Goal: Task Accomplishment & Management: Manage account settings

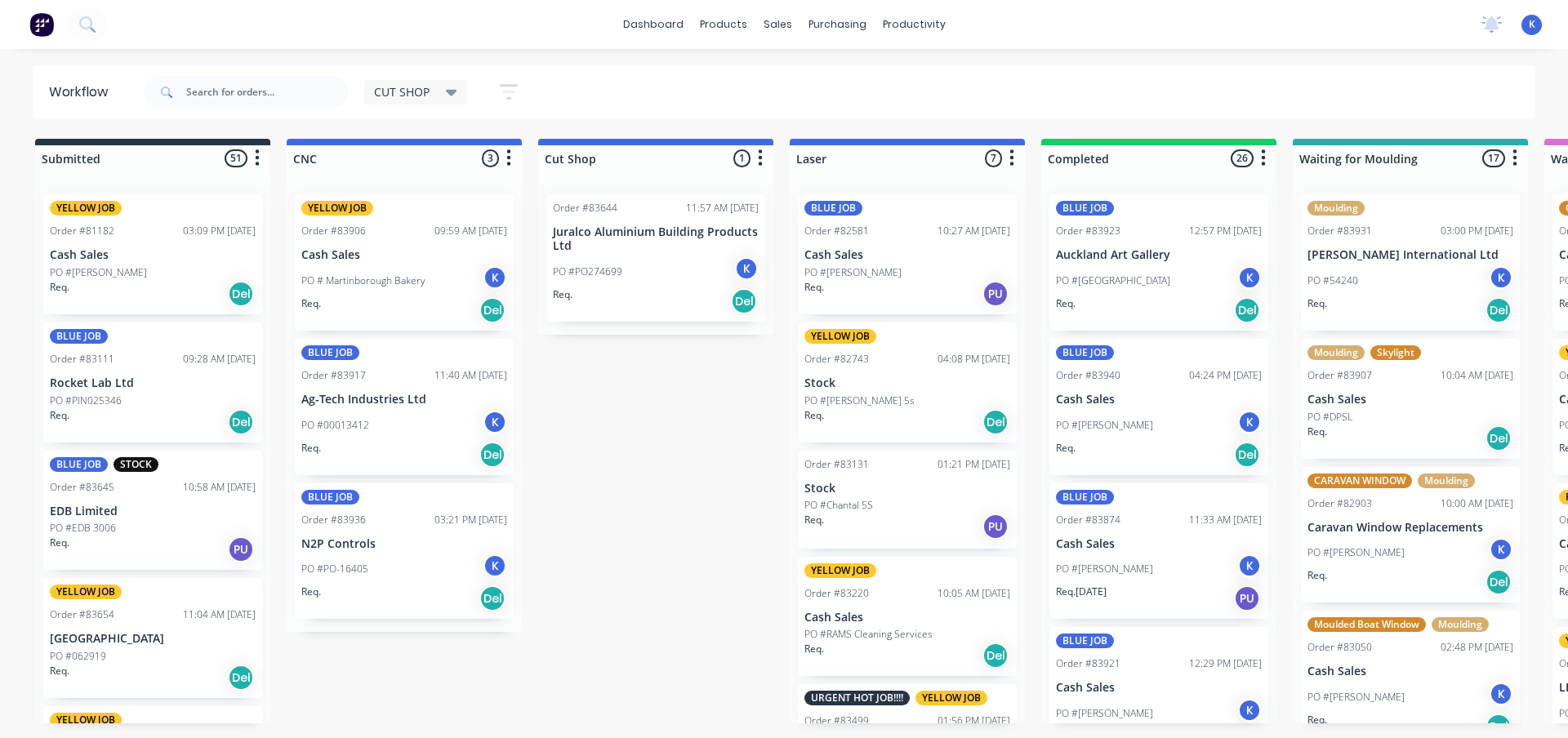
scroll to position [1, 0]
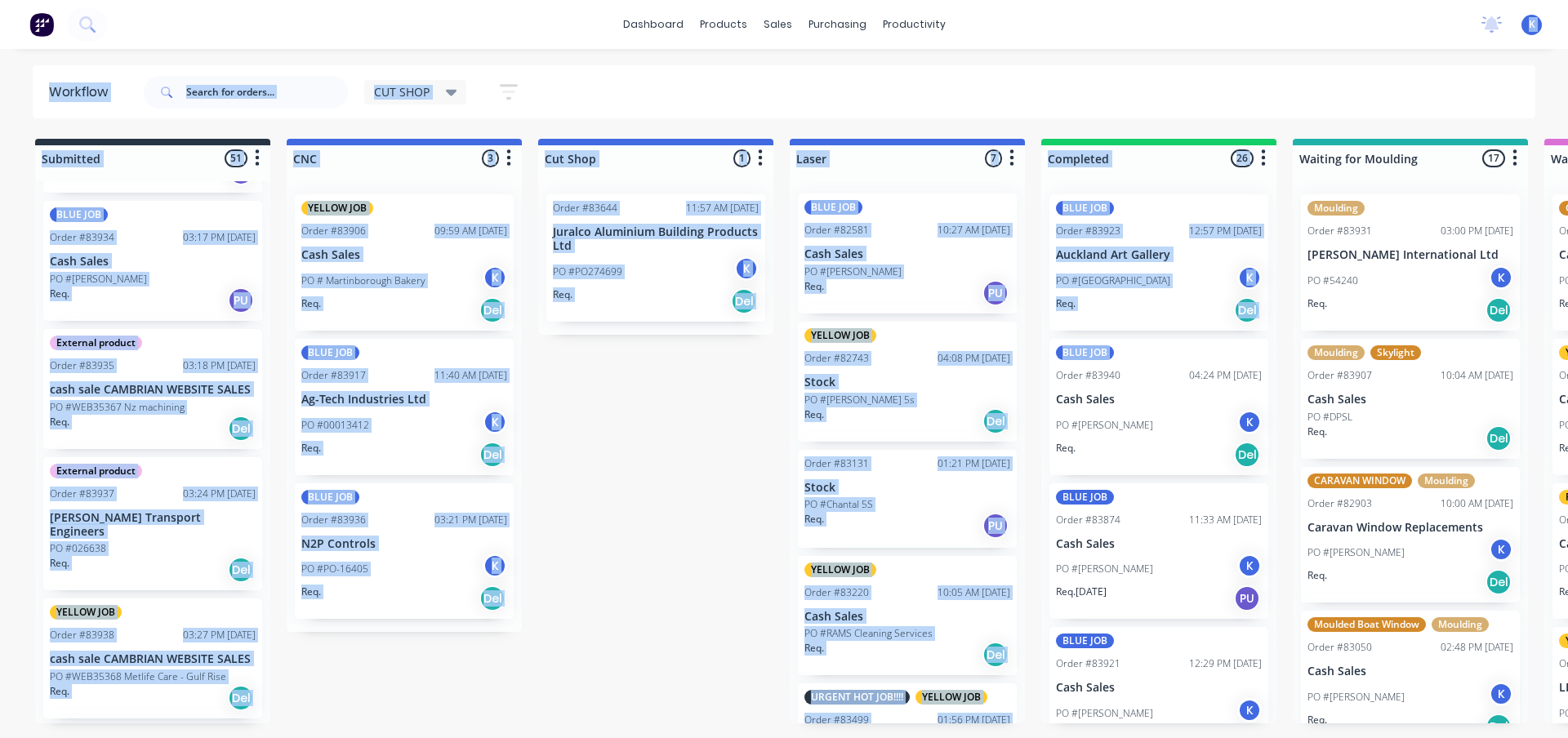
click at [1246, 368] on div "dashboard products sales purchasing productivity dashboard products Product Cat…" at bounding box center [784, 320] width 1568 height 640
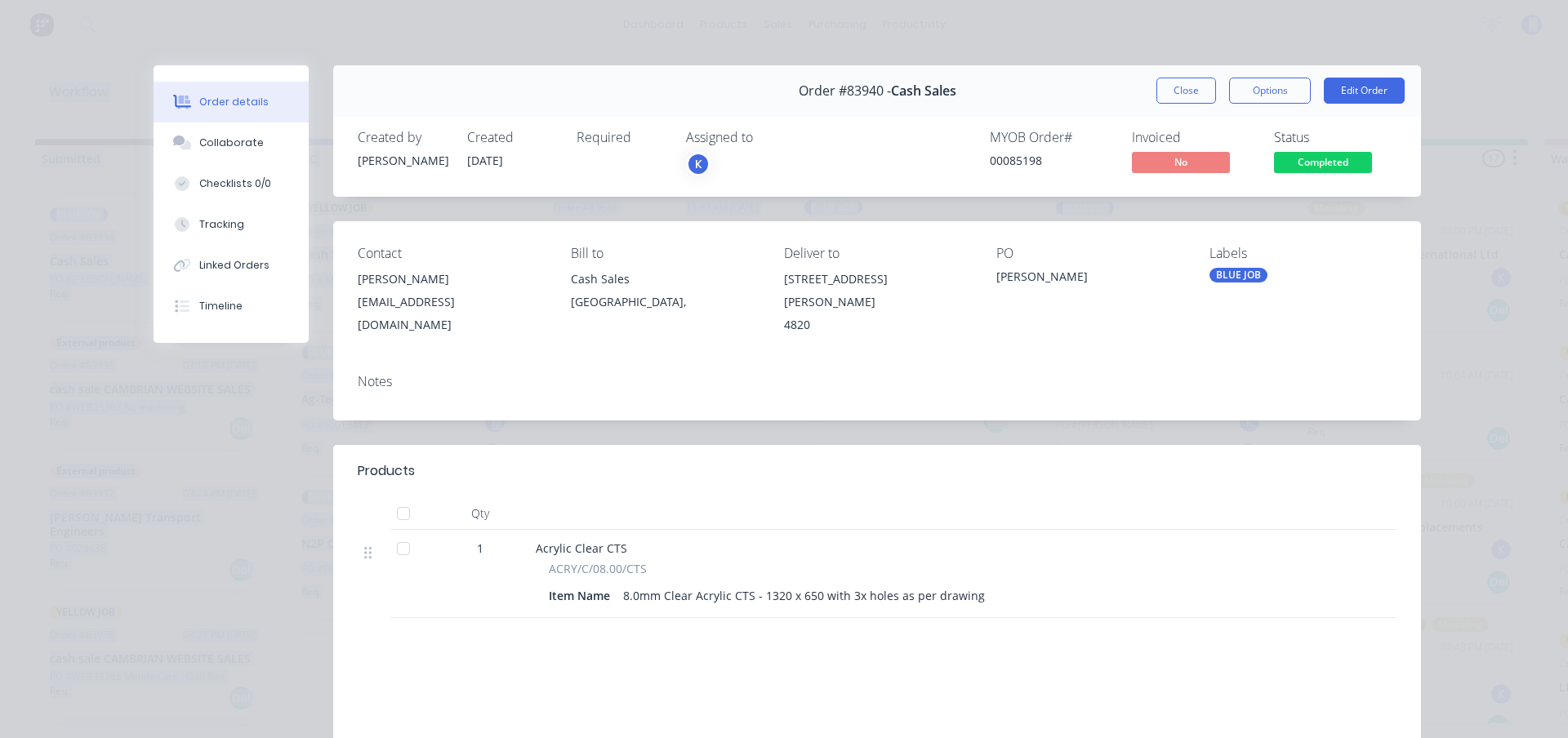
click at [1173, 93] on button "Close" at bounding box center [1186, 91] width 60 height 26
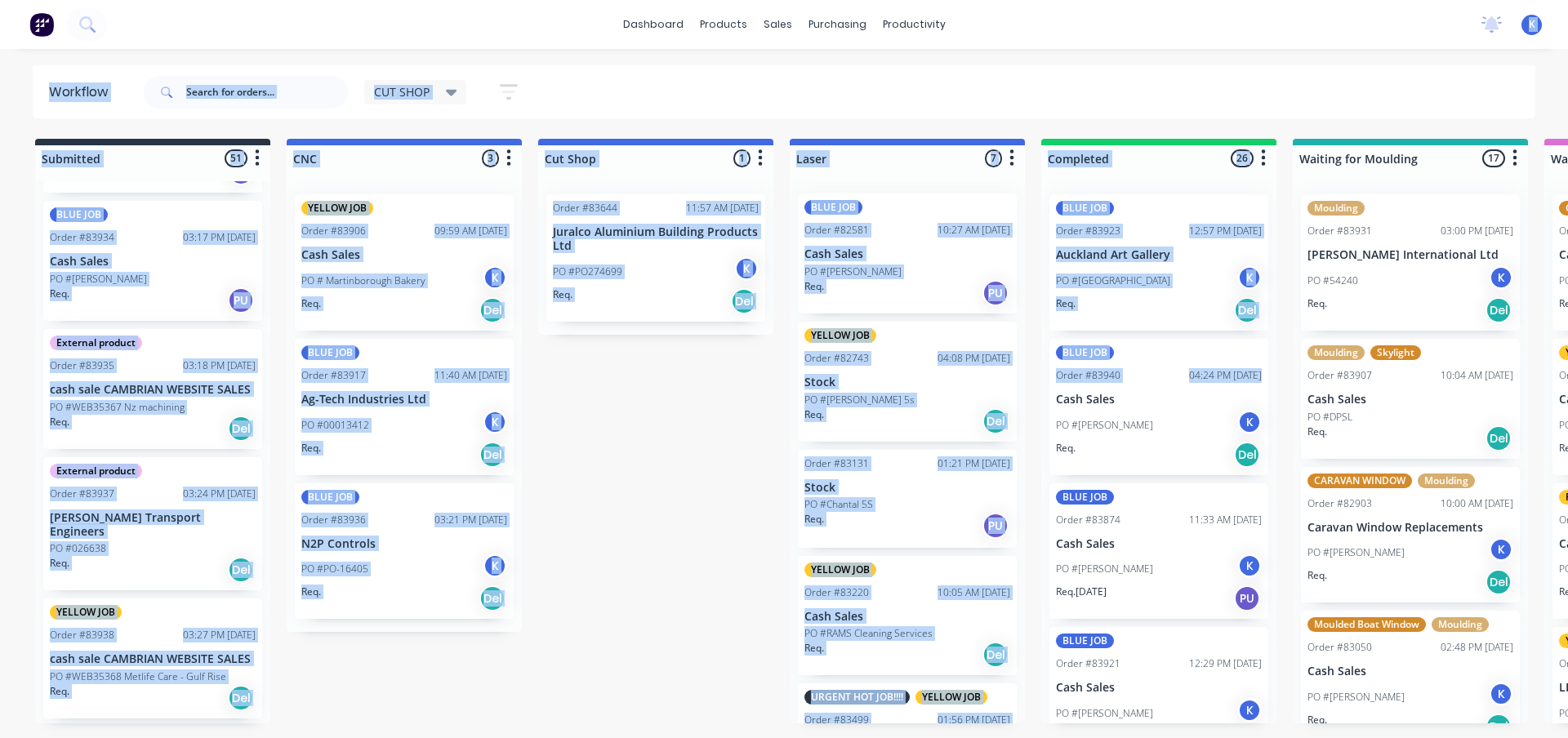
drag, startPoint x: 1081, startPoint y: 2, endPoint x: 628, endPoint y: 437, distance: 628.0
click at [498, 78] on button "button" at bounding box center [509, 92] width 52 height 32
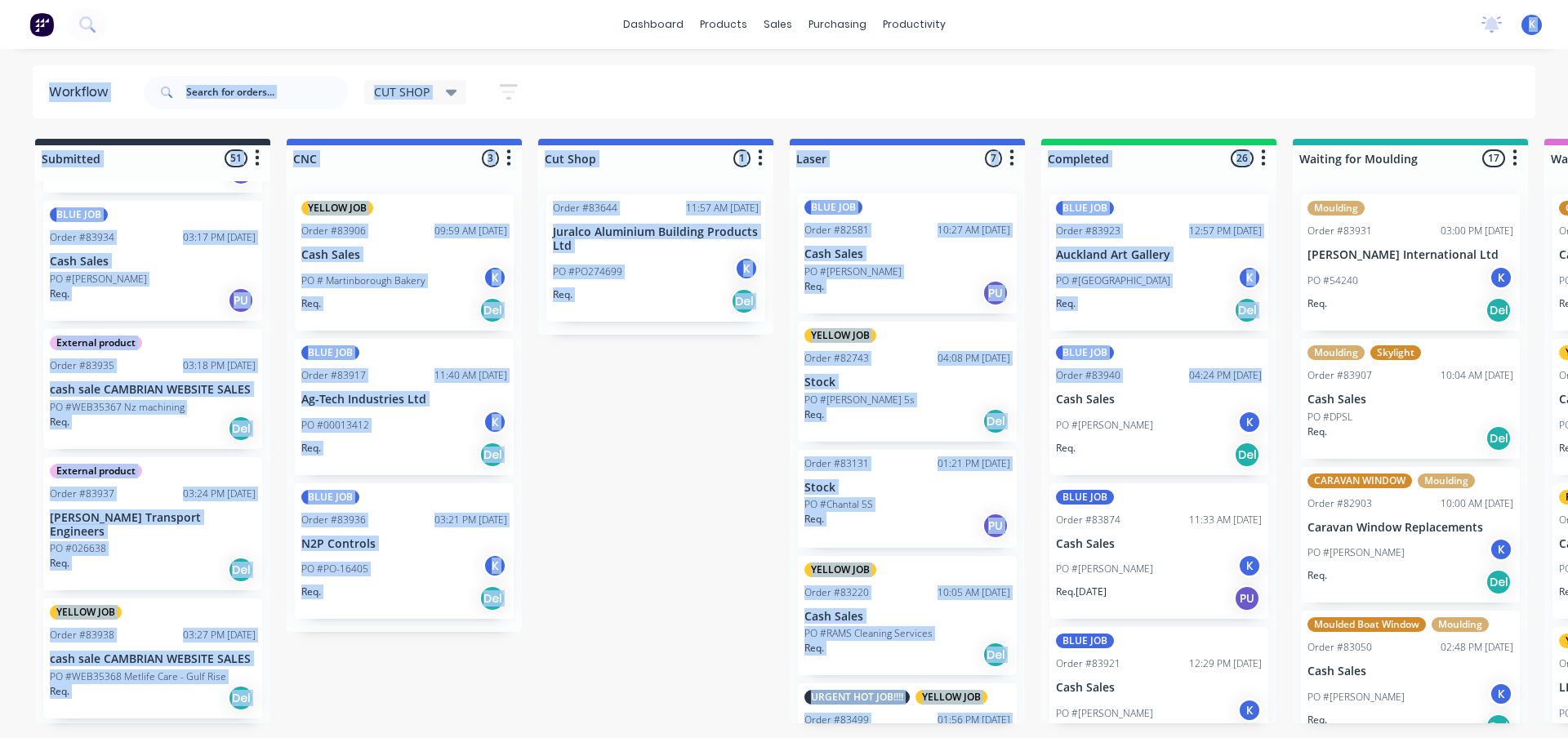
click at [1121, 71] on div "CUT SHOP Save new view None edit CUT SHOP (Default) edit DISPATCH edit FABRICAT…" at bounding box center [838, 92] width 1395 height 49
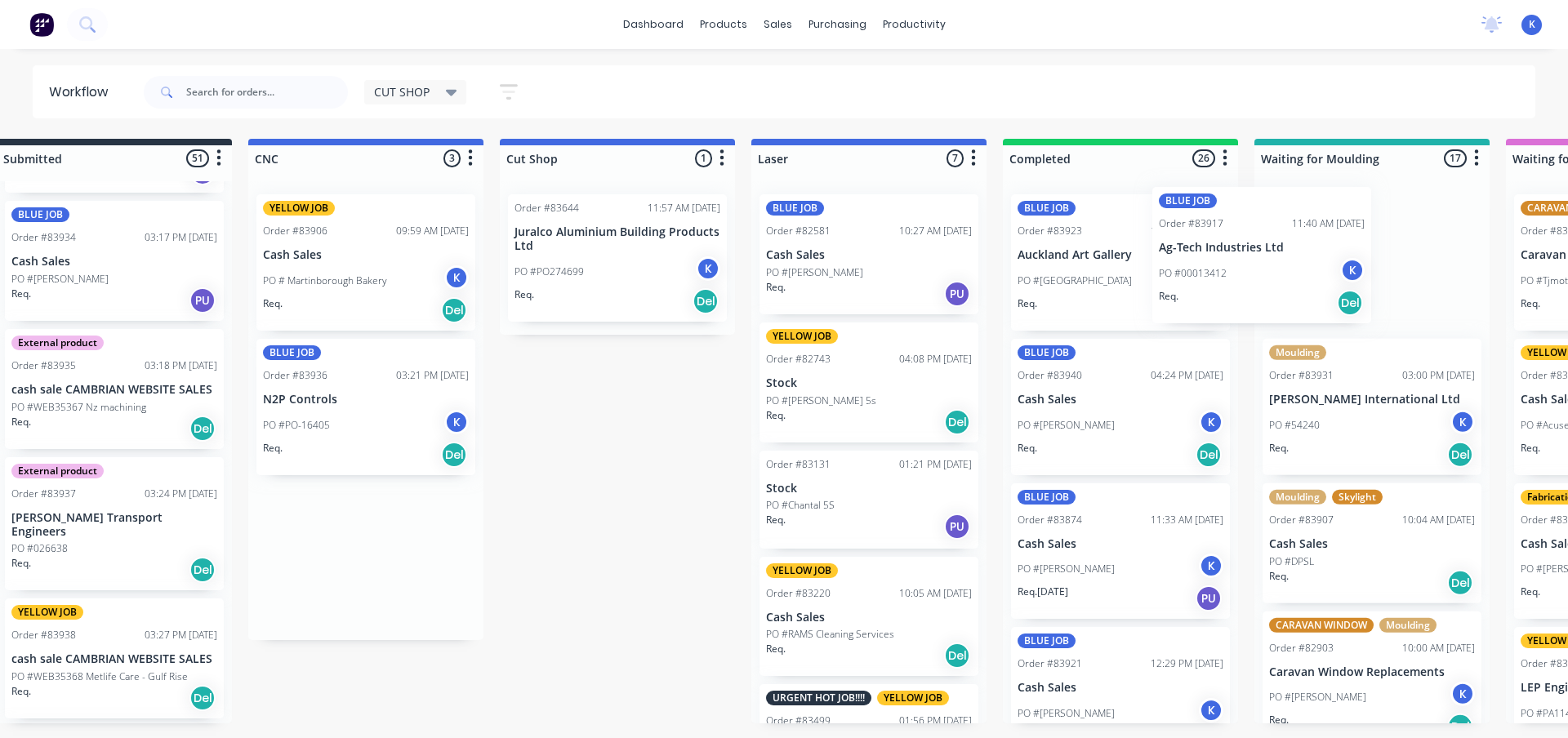
scroll to position [0, 42]
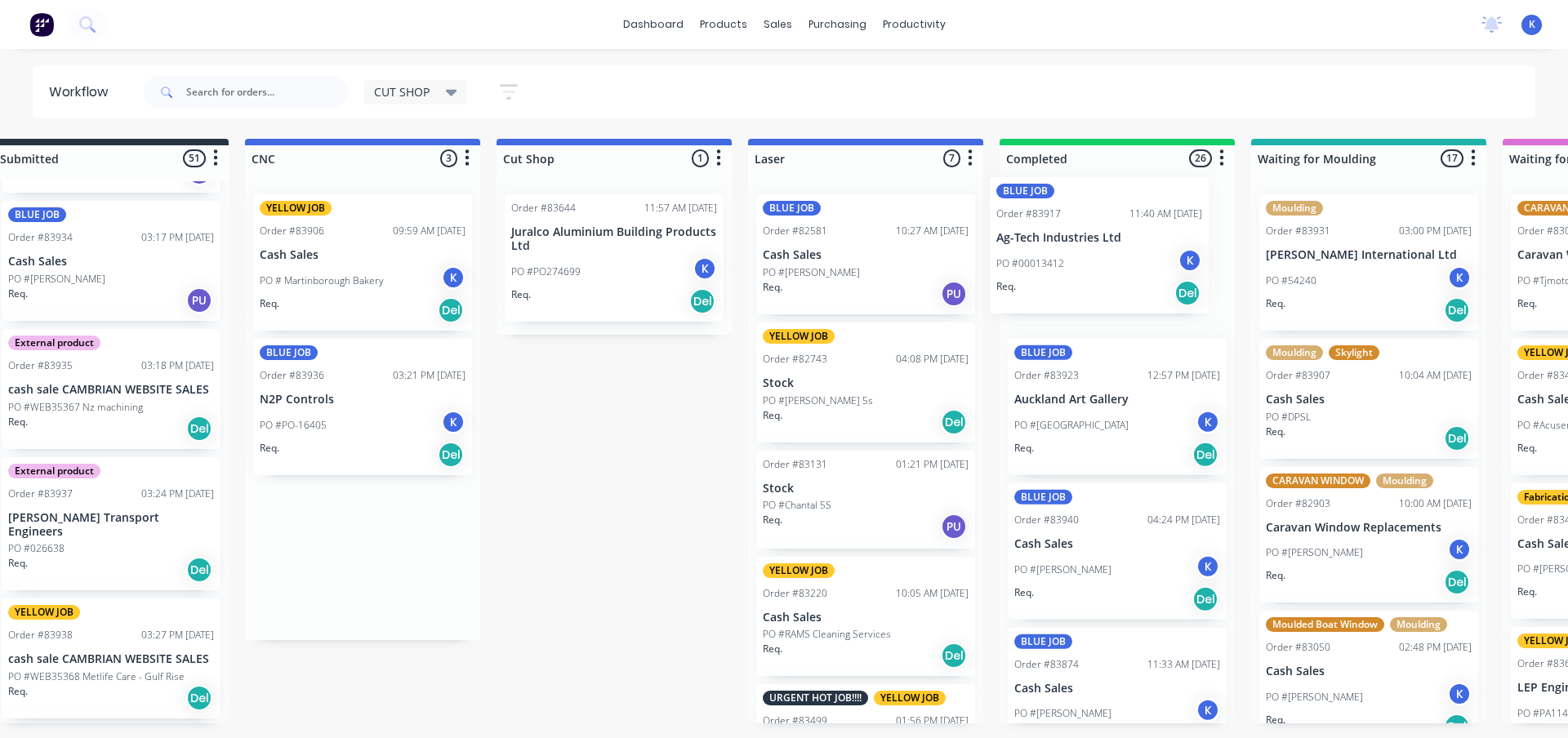
drag, startPoint x: 350, startPoint y: 402, endPoint x: 1048, endPoint y: 246, distance: 715.2
